Goal: Task Accomplishment & Management: Manage account settings

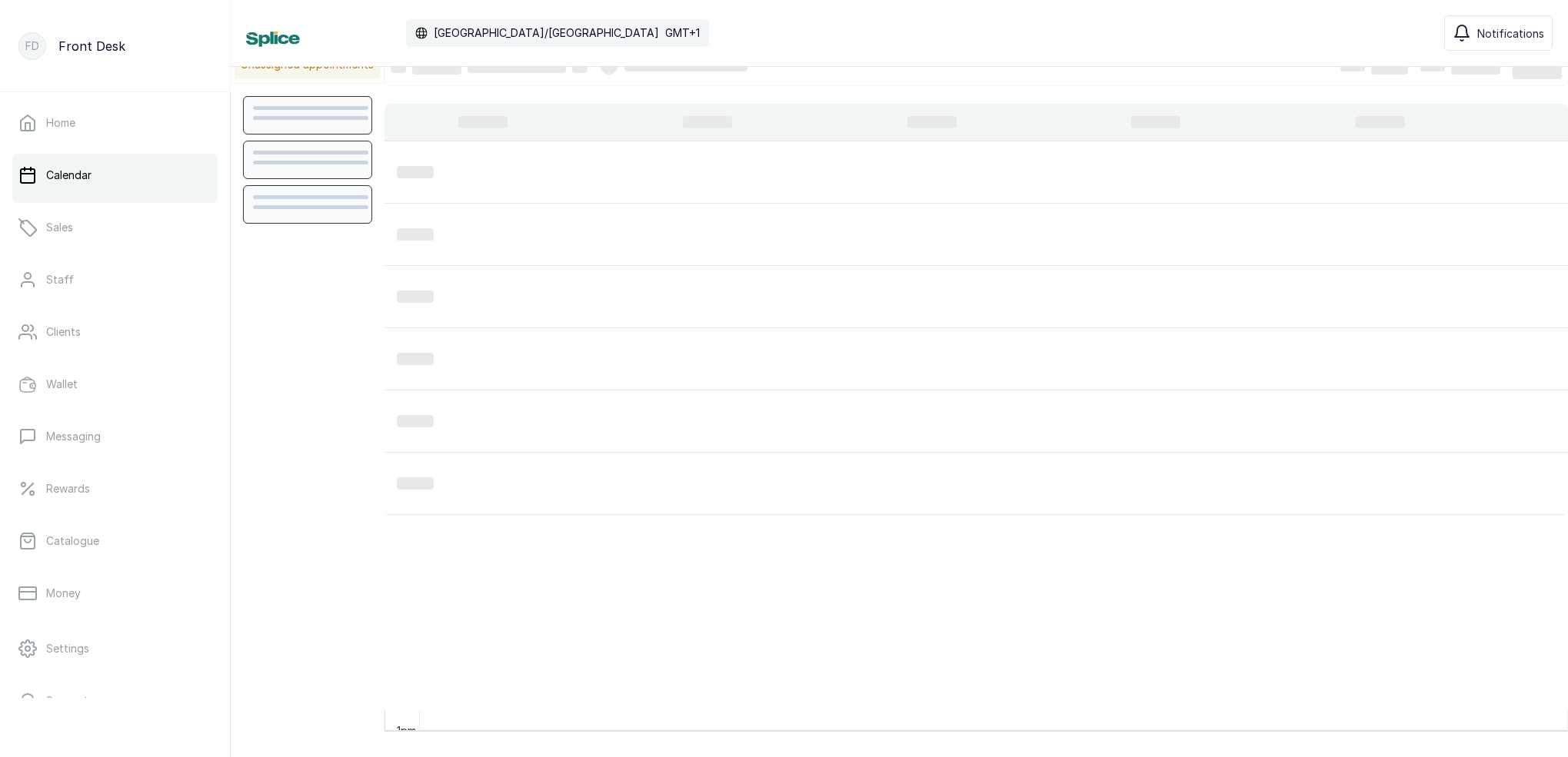
scroll to position [21, 0]
click at [112, 132] on link "Home" at bounding box center [115, 123] width 205 height 43
click at [138, 125] on link "Home" at bounding box center [115, 123] width 205 height 43
click at [96, 131] on link "Home" at bounding box center [115, 123] width 205 height 43
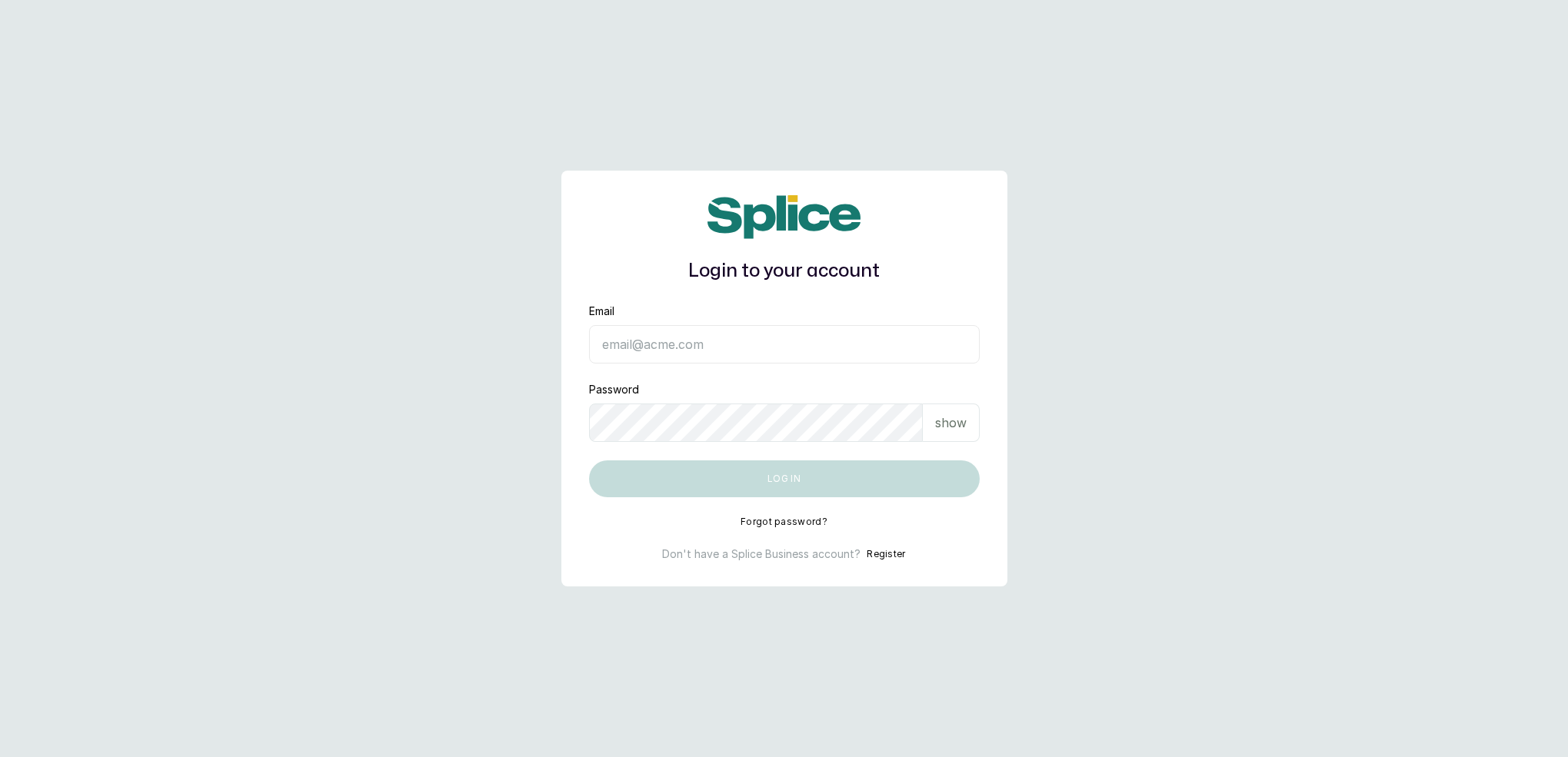
type input "neubellemedspa@gmail.com"
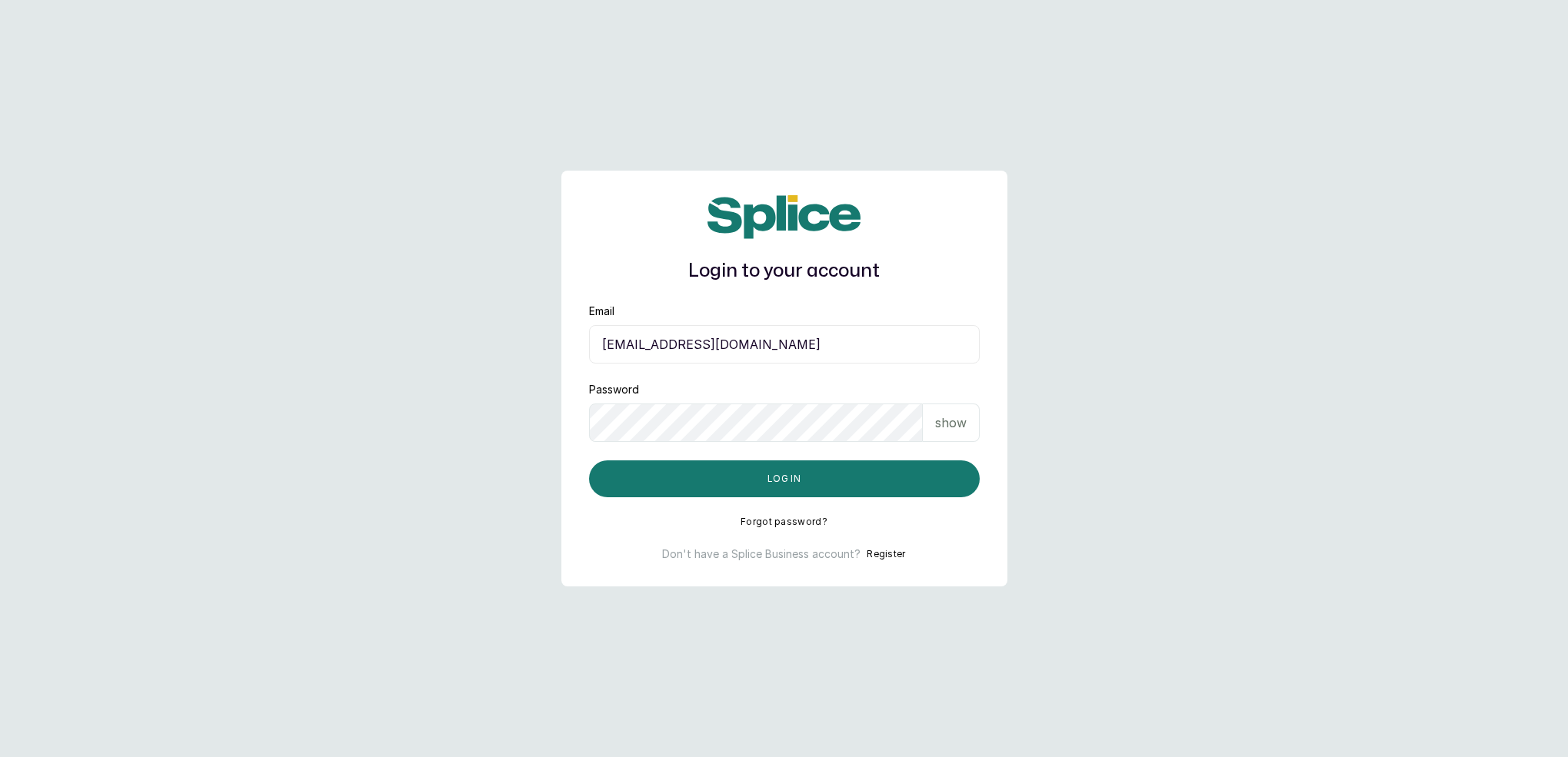
drag, startPoint x: 689, startPoint y: 460, endPoint x: 681, endPoint y: 455, distance: 9.4
click at [689, 460] on button "Log in" at bounding box center [784, 479] width 391 height 37
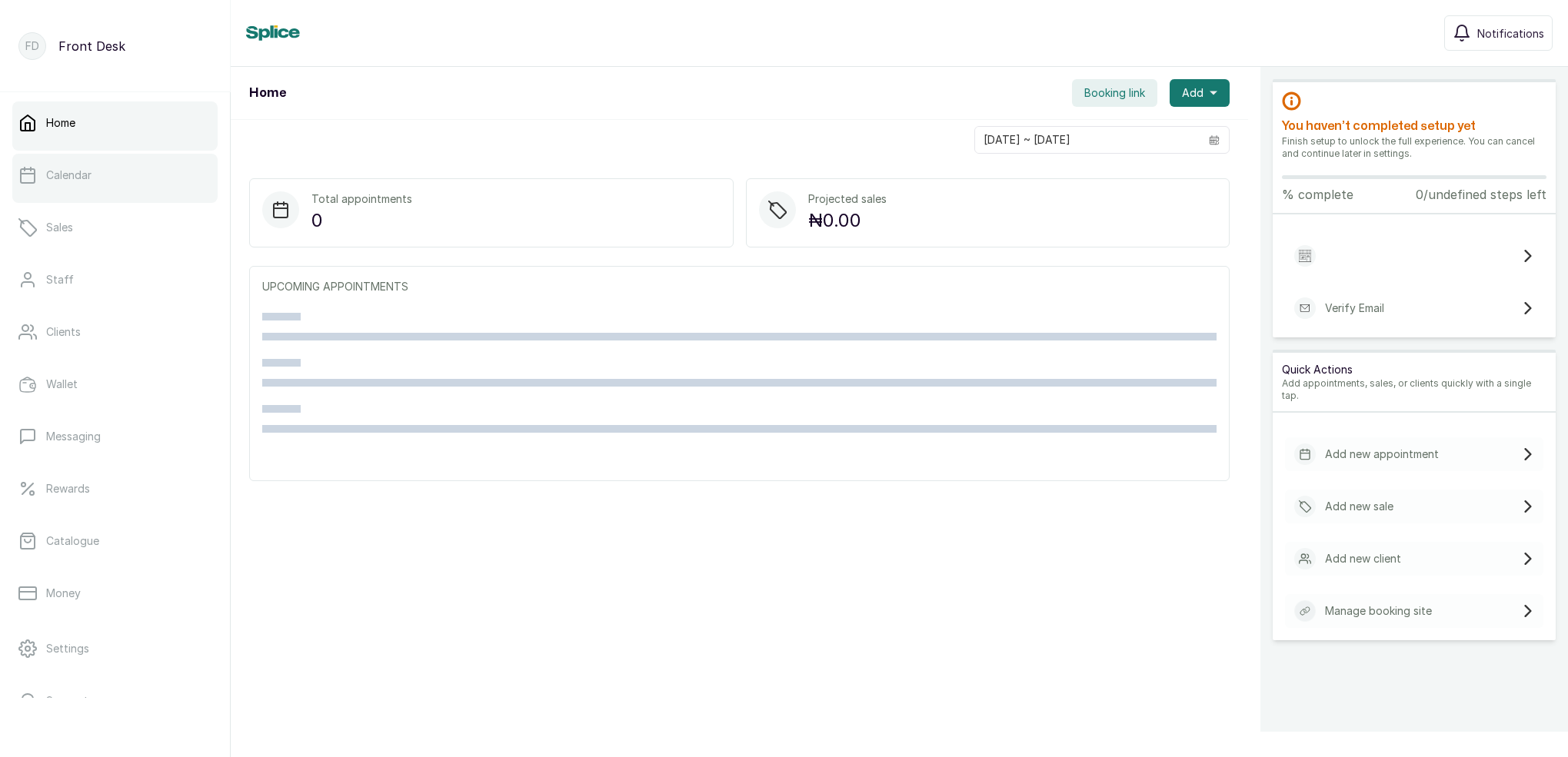
drag, startPoint x: 0, startPoint y: 0, endPoint x: 117, endPoint y: 177, distance: 212.2
click at [117, 177] on link "Calendar" at bounding box center [115, 175] width 205 height 43
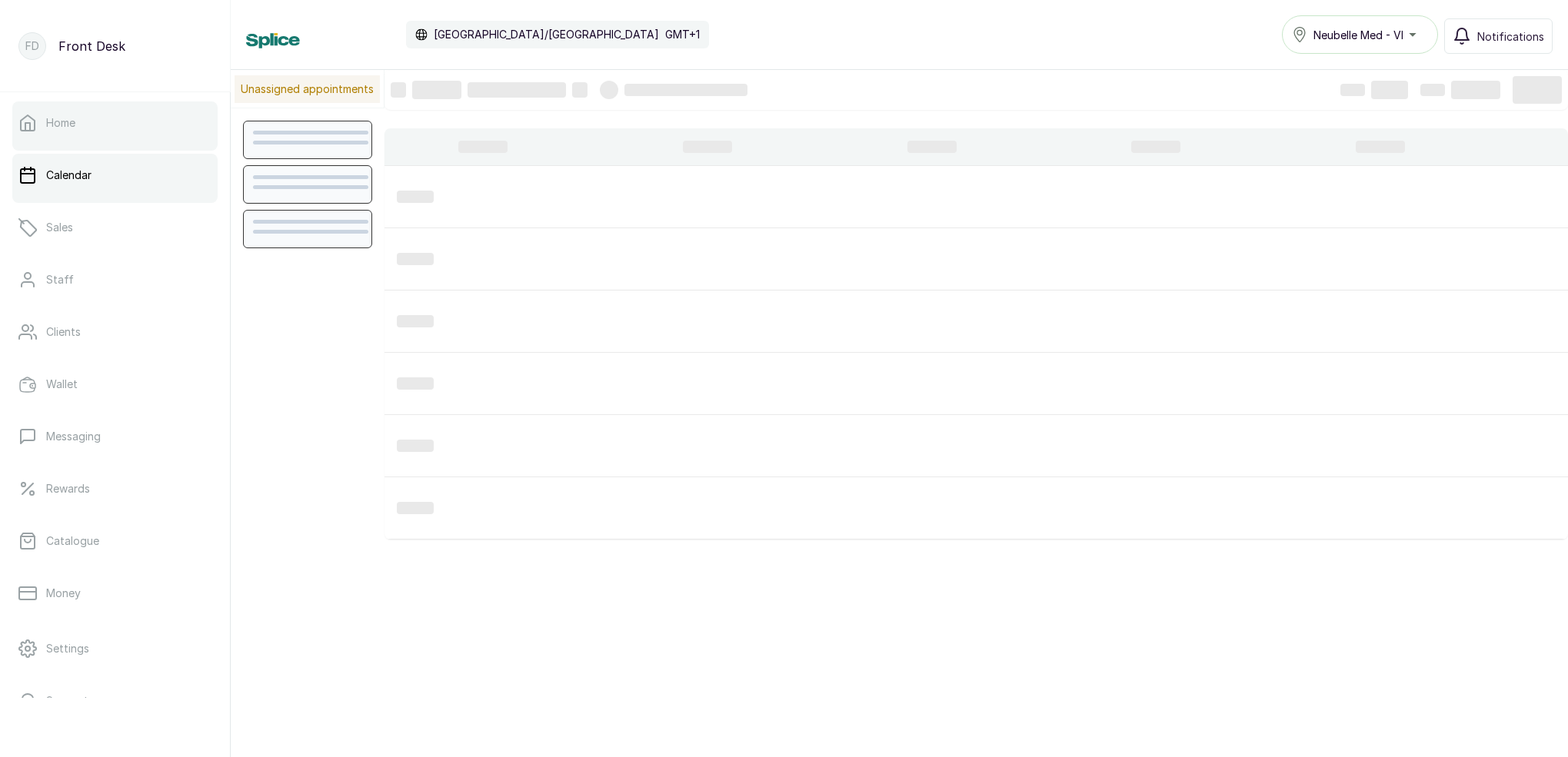
click at [130, 116] on link "Home" at bounding box center [115, 123] width 205 height 43
